Goal: Book appointment/travel/reservation

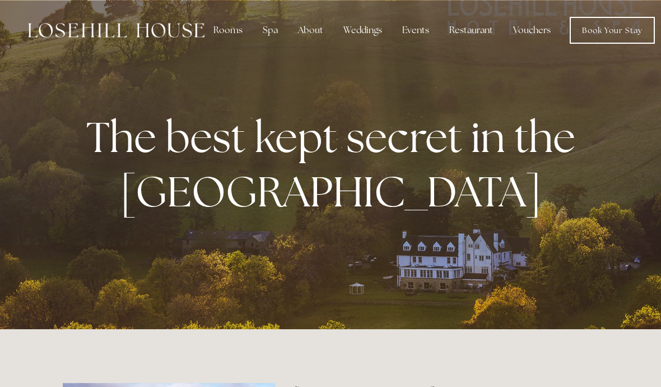
click at [228, 30] on div "Rooms" at bounding box center [228, 30] width 47 height 22
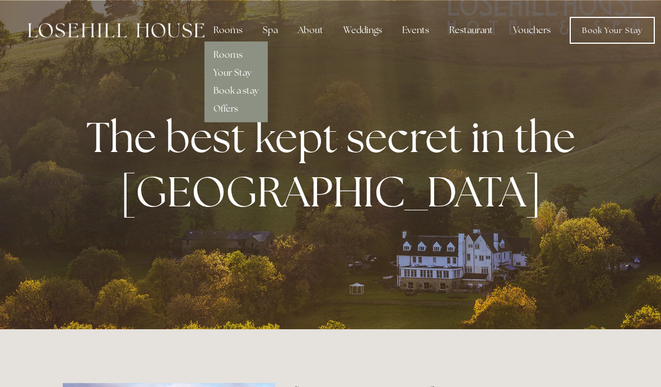
click at [235, 54] on link "Rooms" at bounding box center [227, 55] width 29 height 12
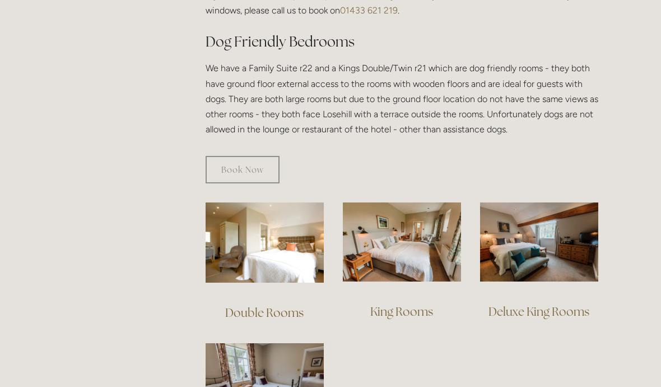
scroll to position [621, 0]
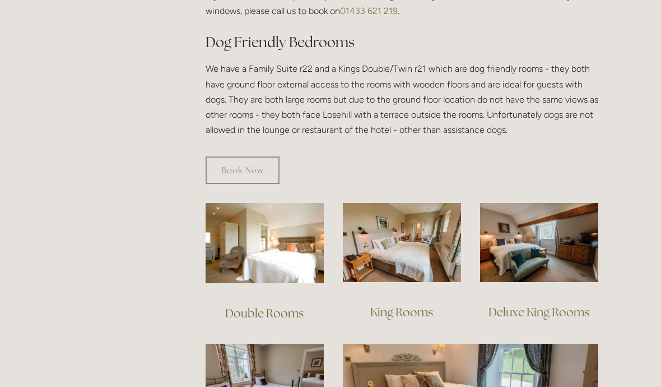
click at [256, 156] on link "Book Now" at bounding box center [243, 169] width 74 height 27
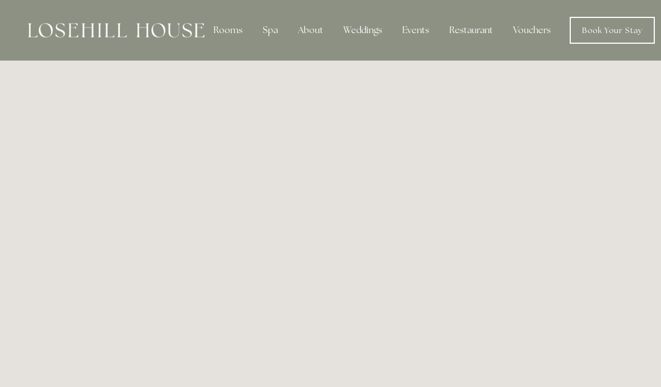
click at [146, 31] on img at bounding box center [116, 30] width 176 height 15
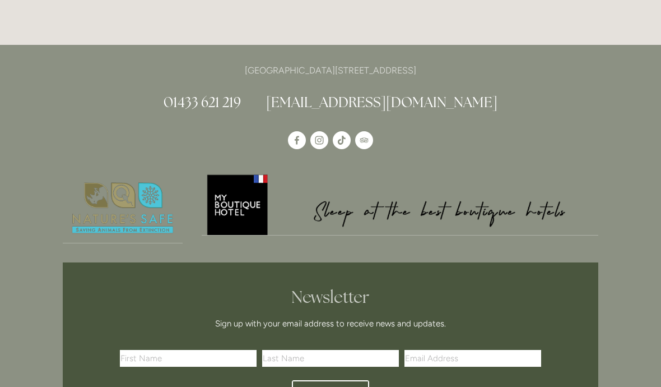
scroll to position [3084, 0]
